Goal: Task Accomplishment & Management: Use online tool/utility

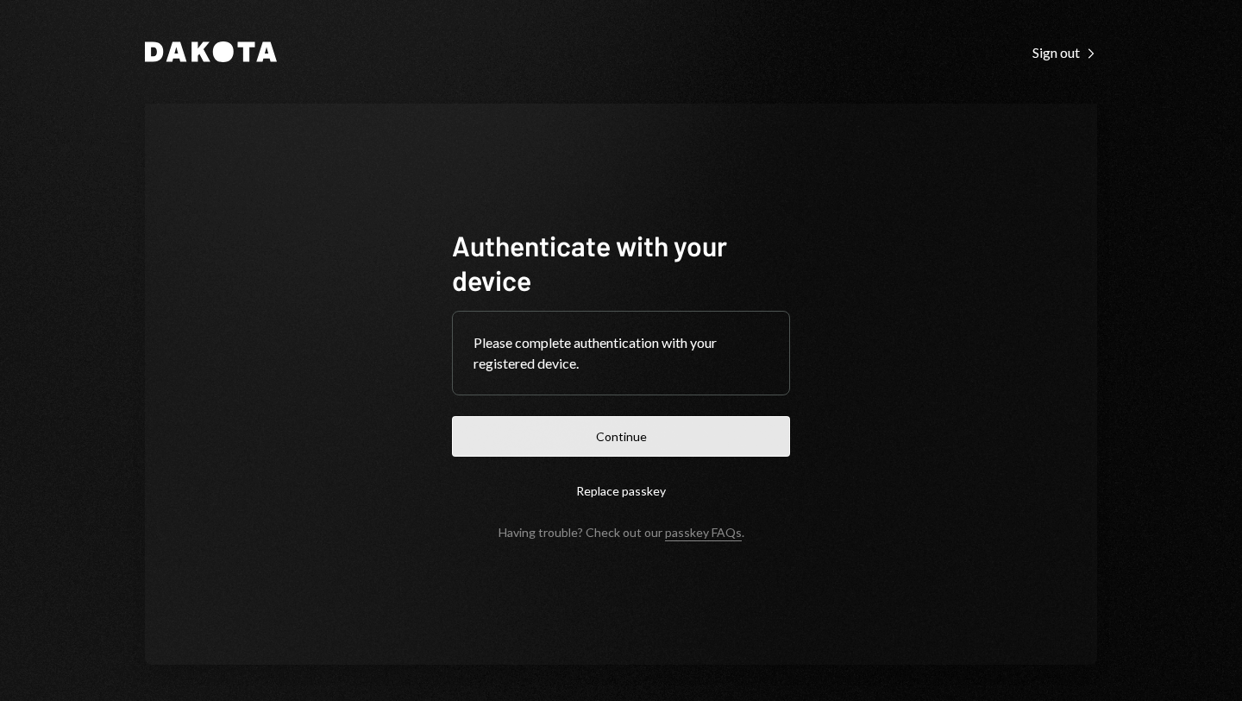
click at [582, 455] on button "Continue" at bounding box center [621, 436] width 338 height 41
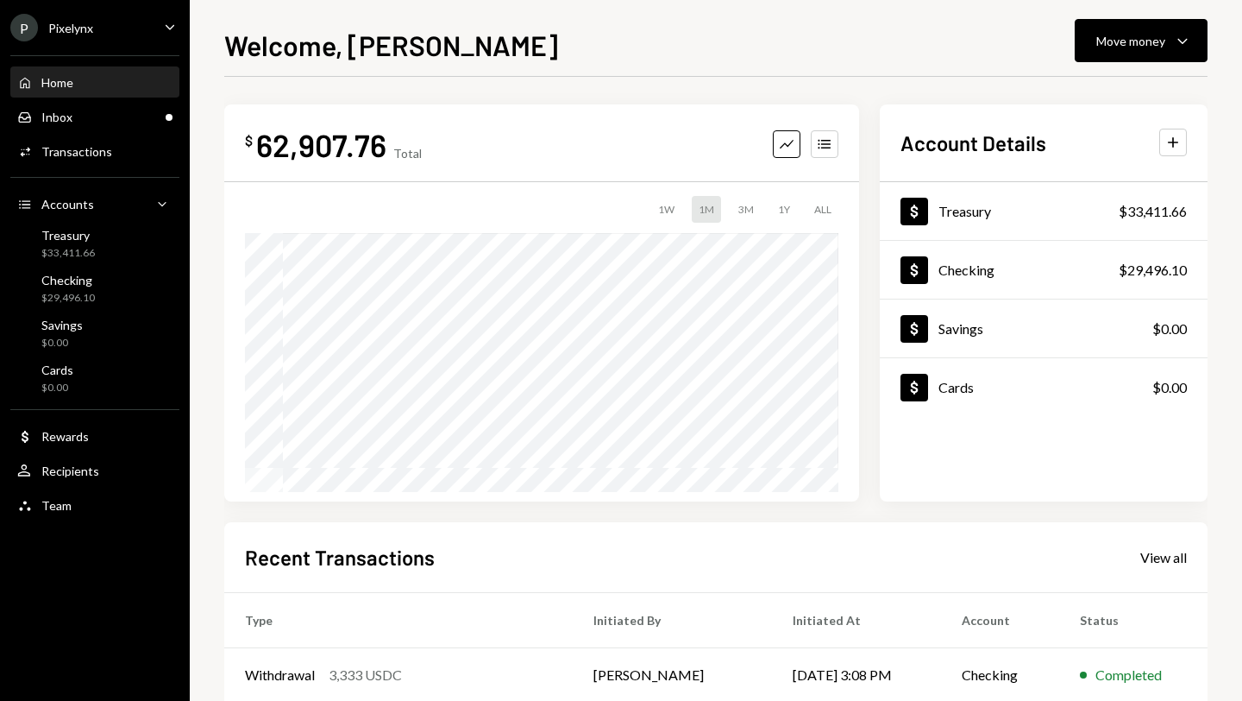
click at [103, 31] on div "P Pixelynx Caret Down" at bounding box center [95, 28] width 190 height 28
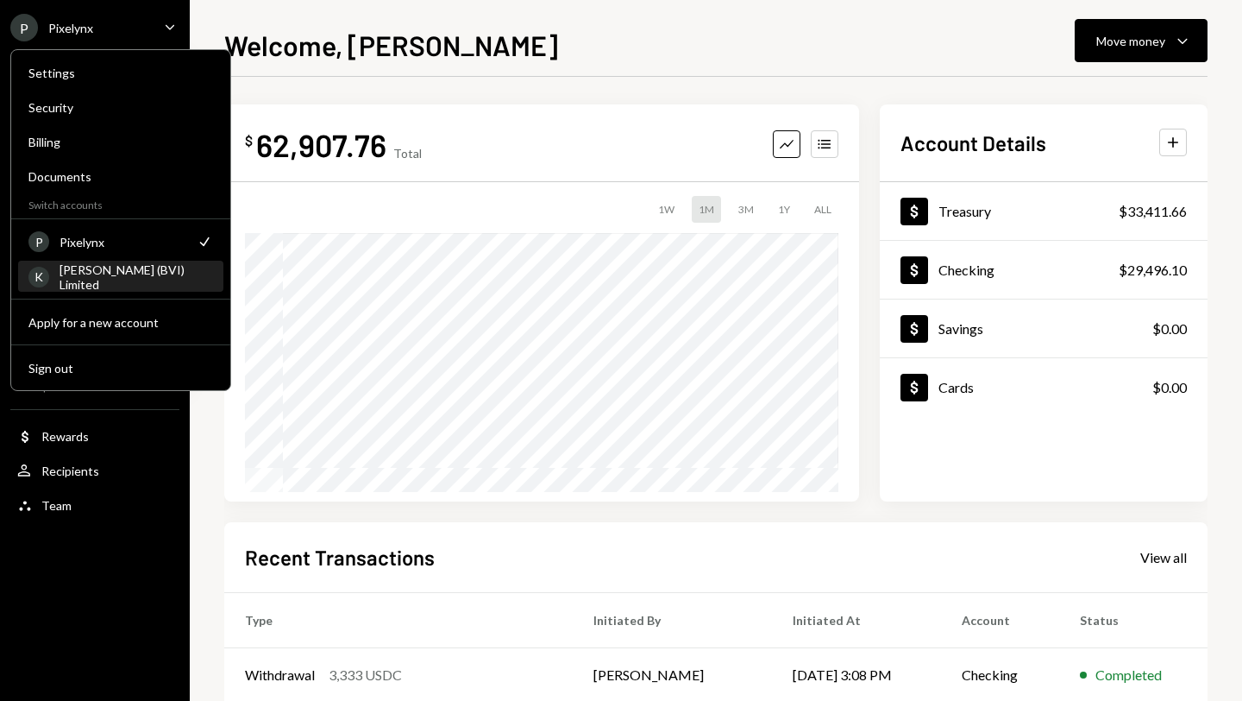
click at [105, 280] on div "[PERSON_NAME] (BVI) Limited" at bounding box center [137, 276] width 154 height 29
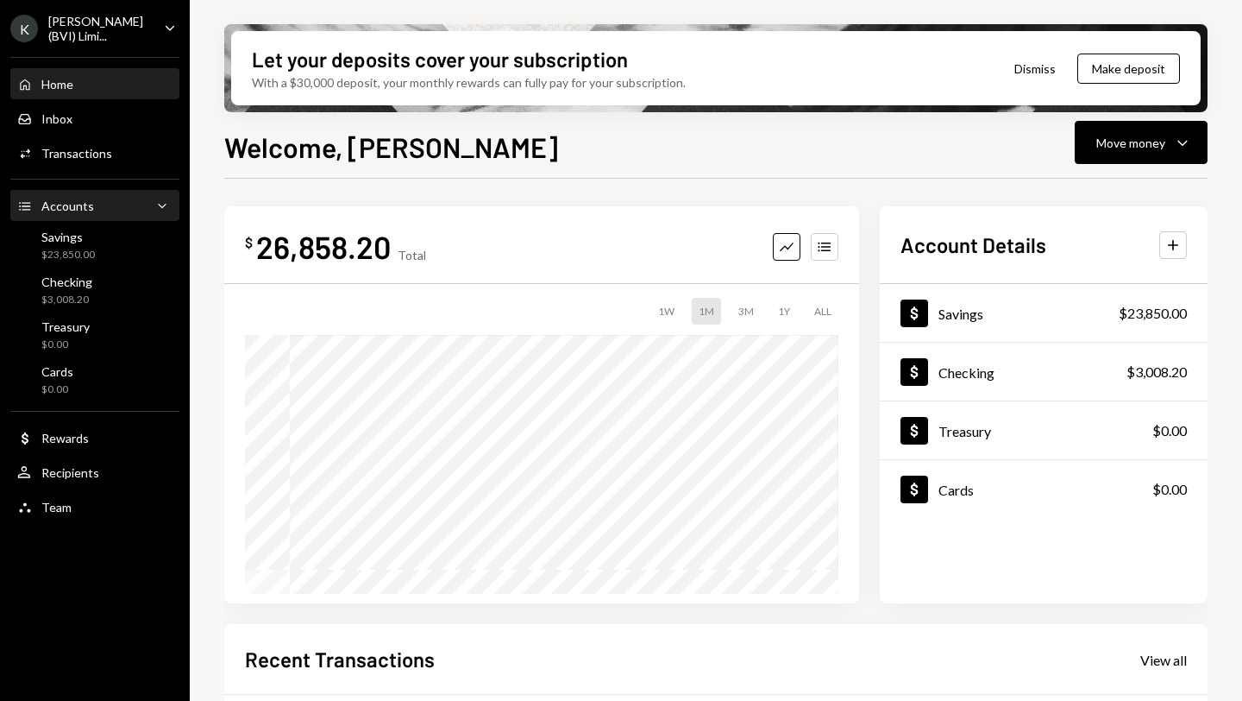
click at [81, 208] on div "Accounts" at bounding box center [67, 205] width 53 height 15
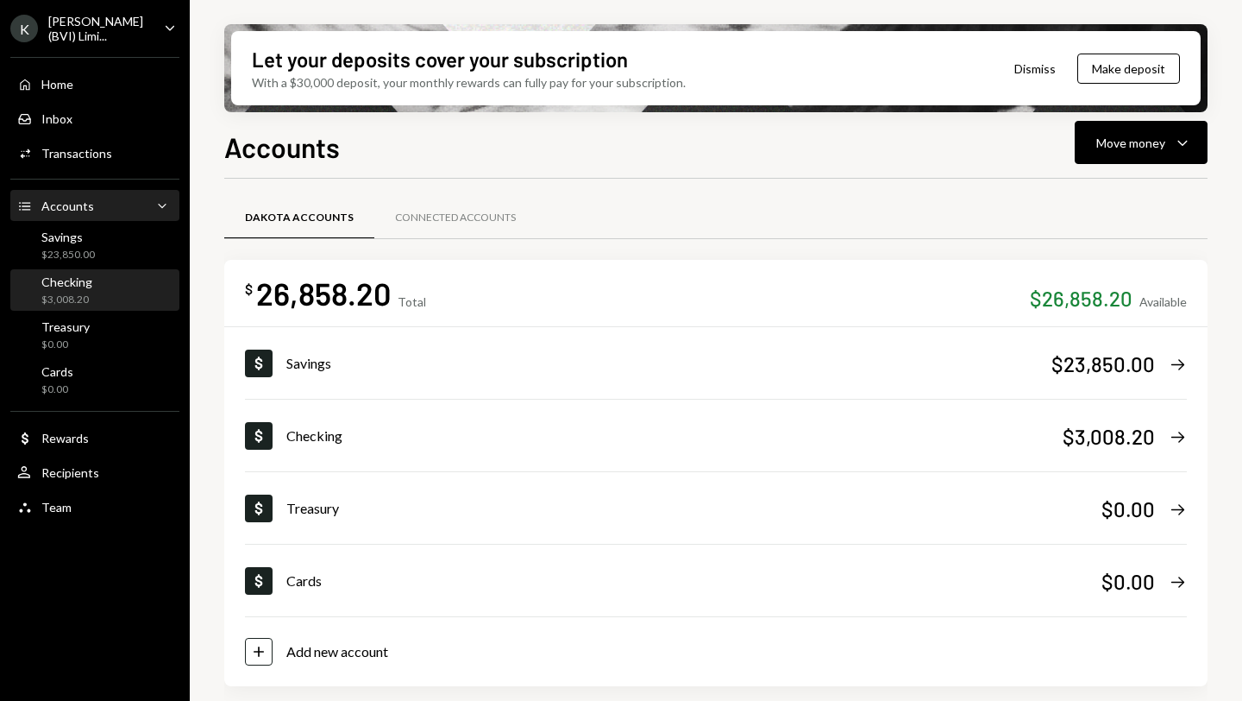
click at [110, 282] on div "Checking $3,008.20" at bounding box center [94, 290] width 155 height 33
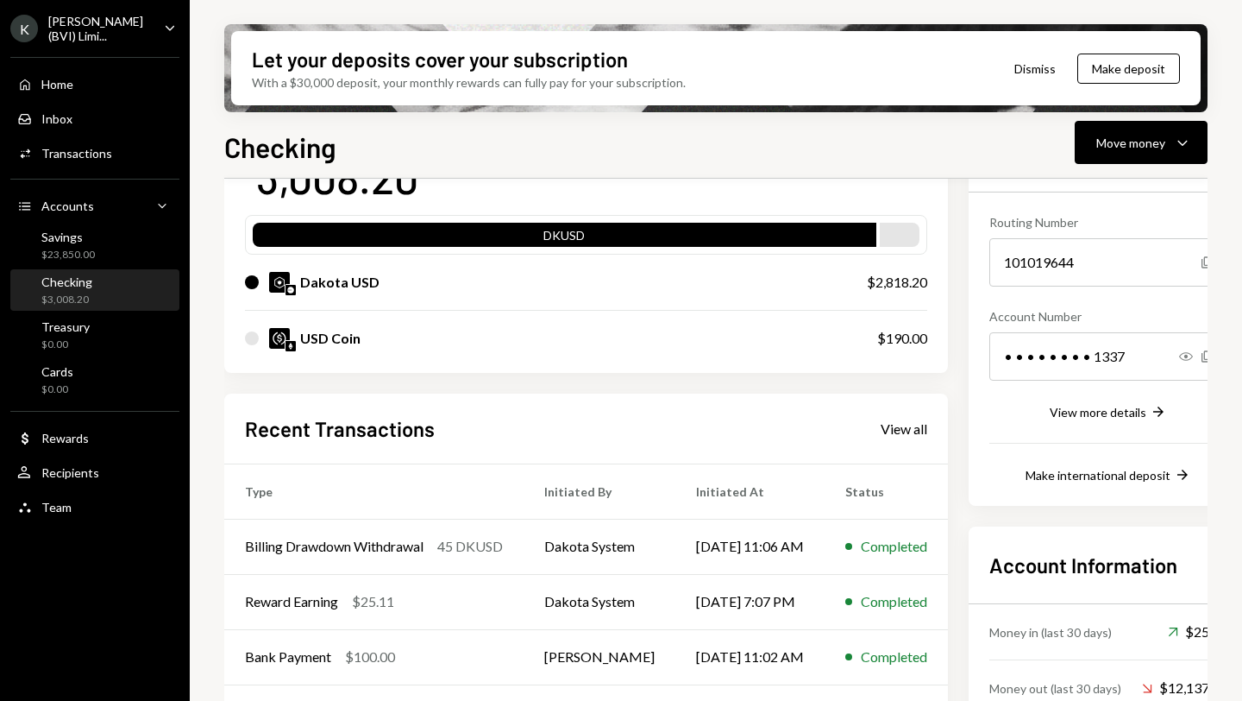
scroll to position [254, 0]
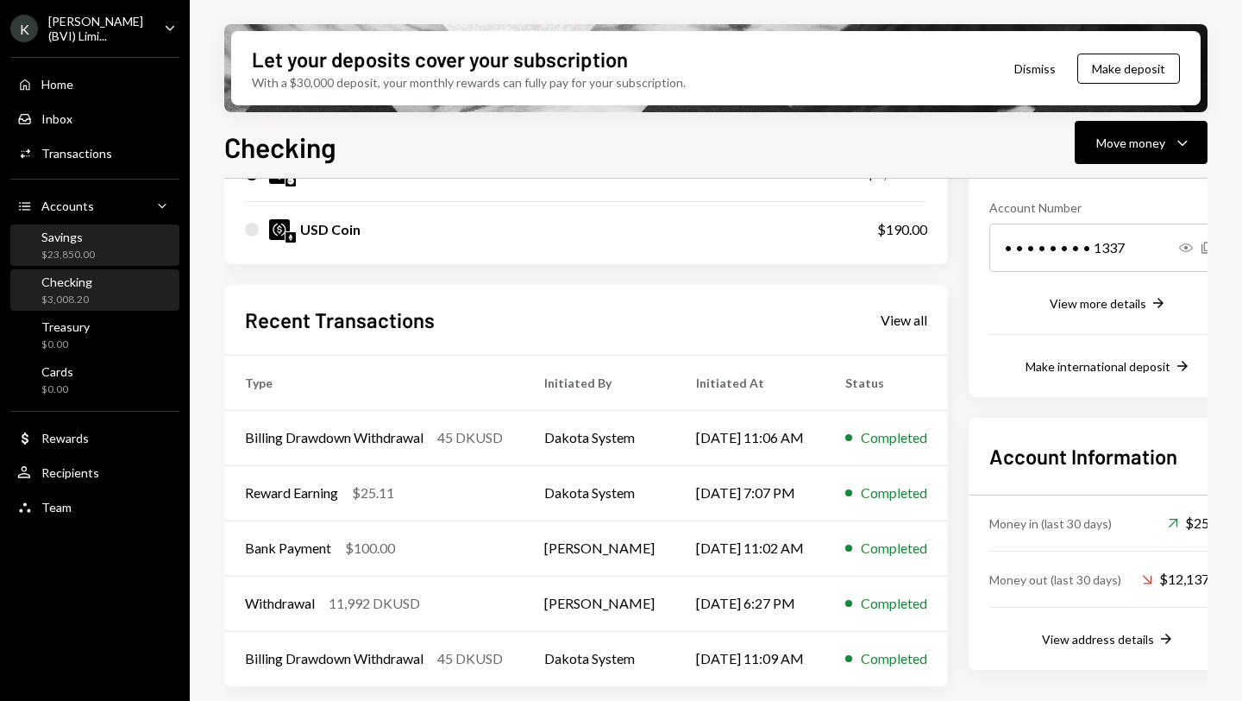
click at [59, 232] on div "Savings" at bounding box center [67, 237] width 53 height 15
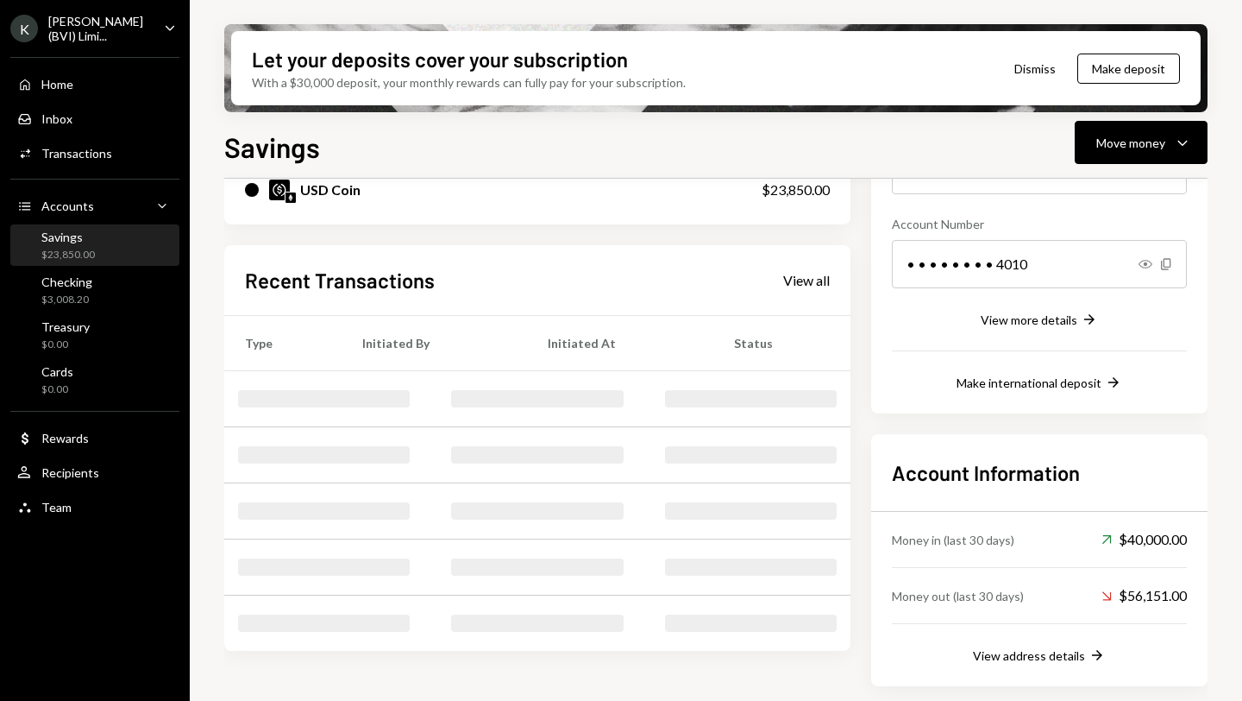
scroll to position [237, 0]
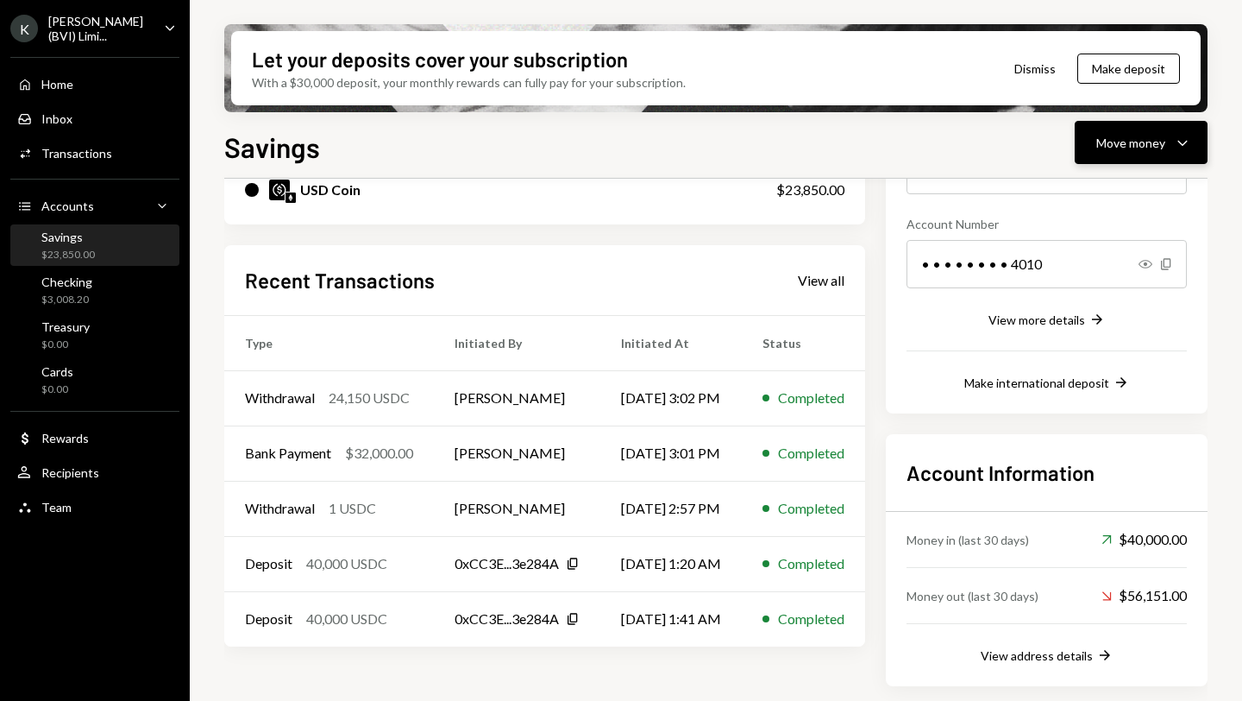
click at [1136, 132] on div "Move money Caret Down" at bounding box center [1142, 142] width 90 height 21
click at [1099, 272] on div "Deposit" at bounding box center [1128, 272] width 126 height 18
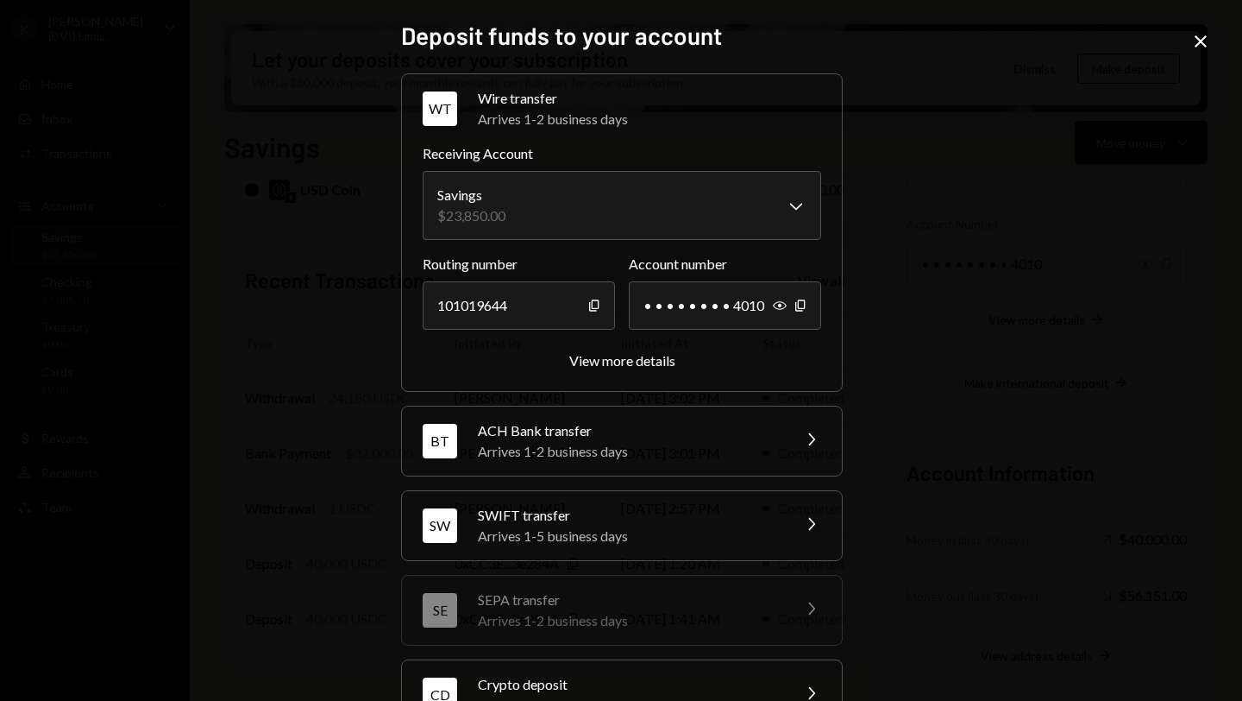
scroll to position [140, 0]
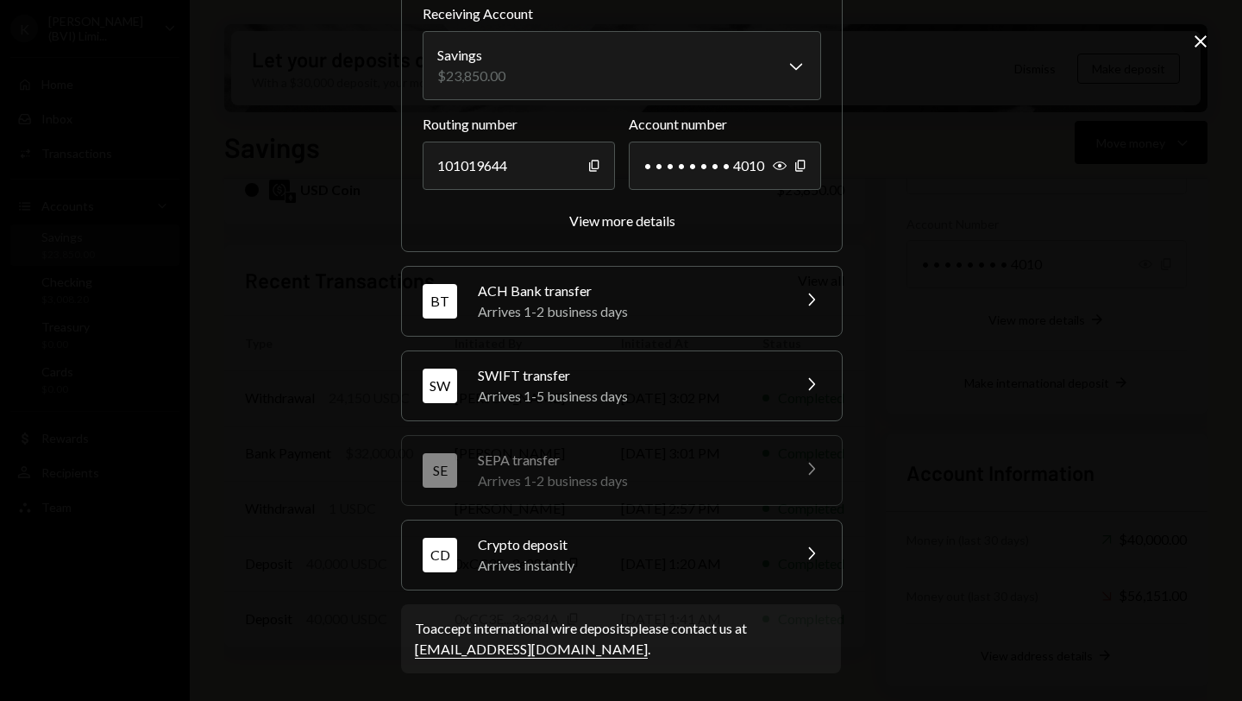
click at [648, 568] on div "Arrives instantly" at bounding box center [629, 565] width 302 height 21
